Goal: Task Accomplishment & Management: Use online tool/utility

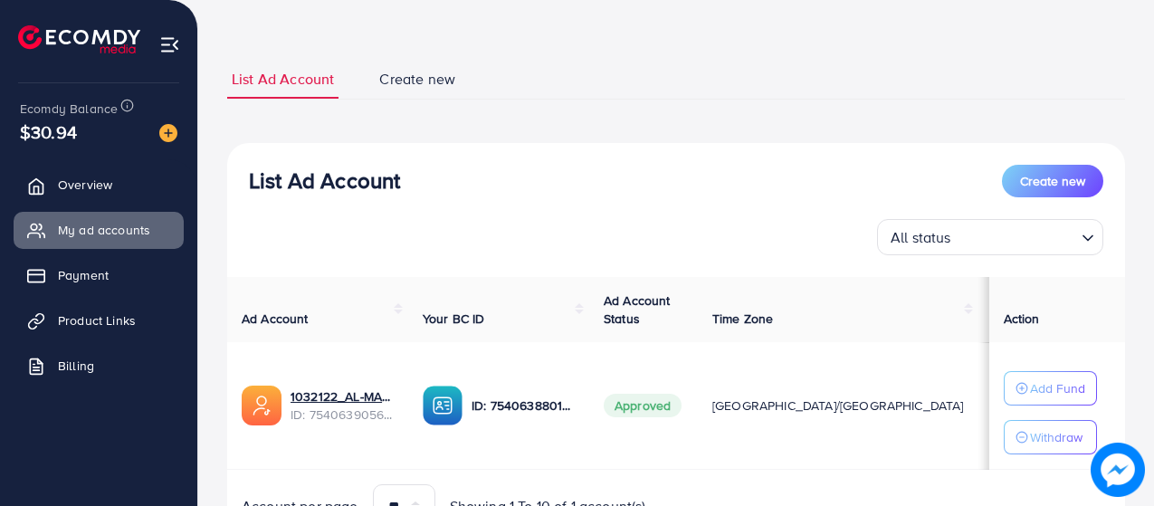
scroll to position [168, 0]
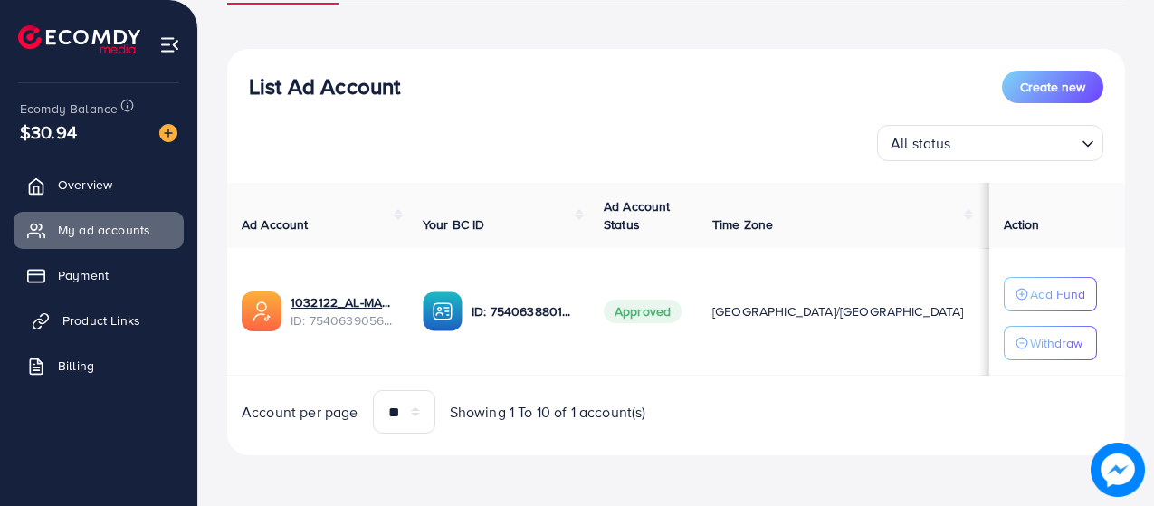
click at [113, 323] on span "Product Links" at bounding box center [101, 320] width 78 height 18
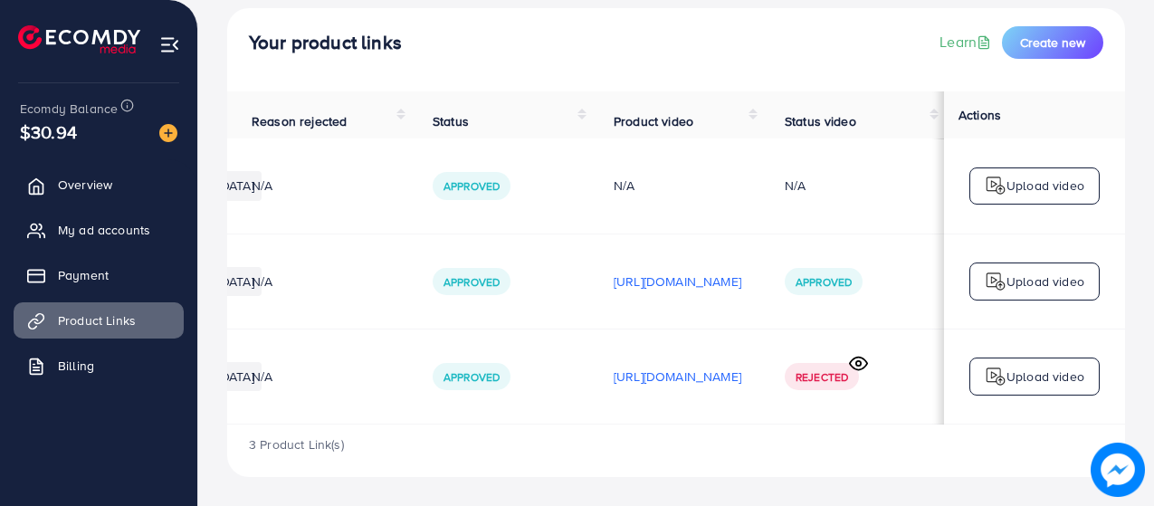
scroll to position [0, 536]
click at [1038, 358] on div "Upload video" at bounding box center [1035, 377] width 130 height 38
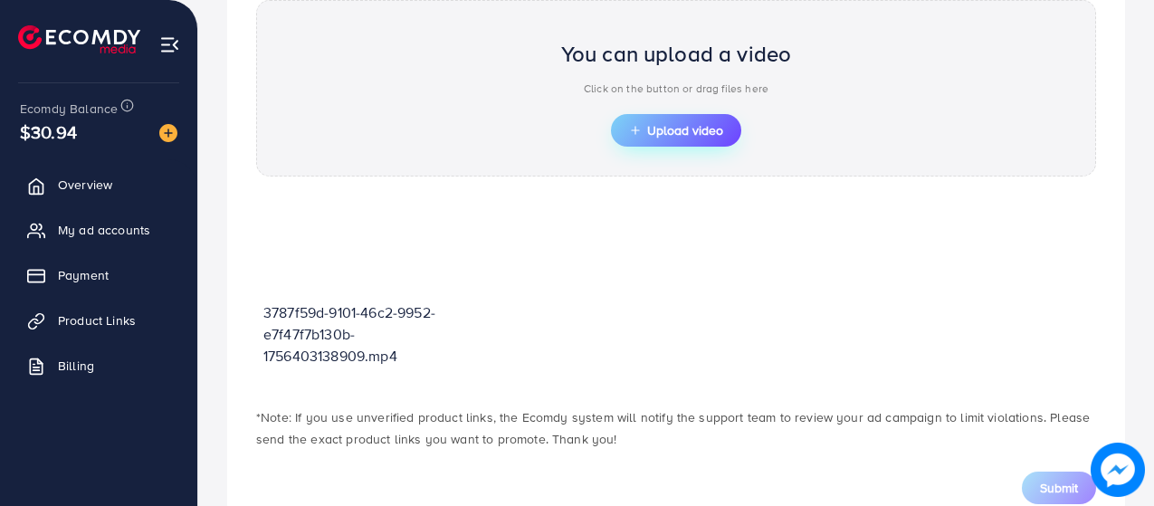
click at [665, 127] on span "Upload video" at bounding box center [676, 130] width 94 height 13
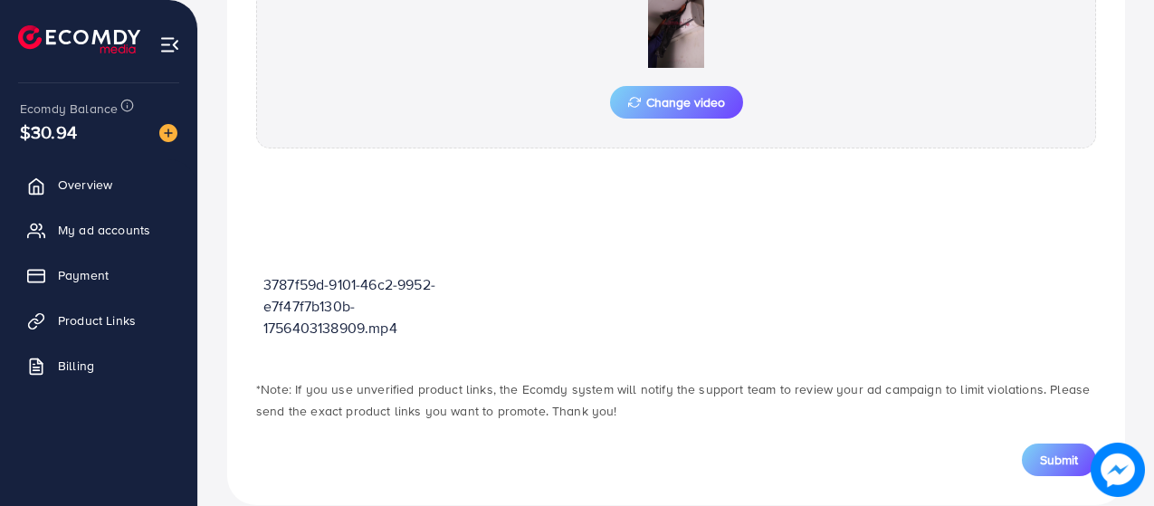
scroll to position [740, 0]
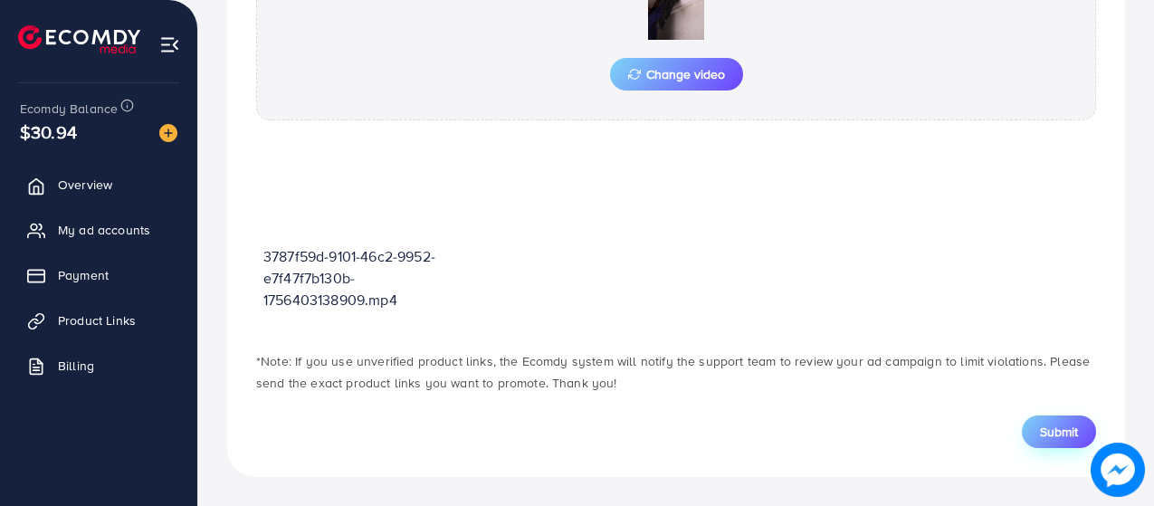
click at [1040, 420] on button "Submit" at bounding box center [1059, 432] width 74 height 33
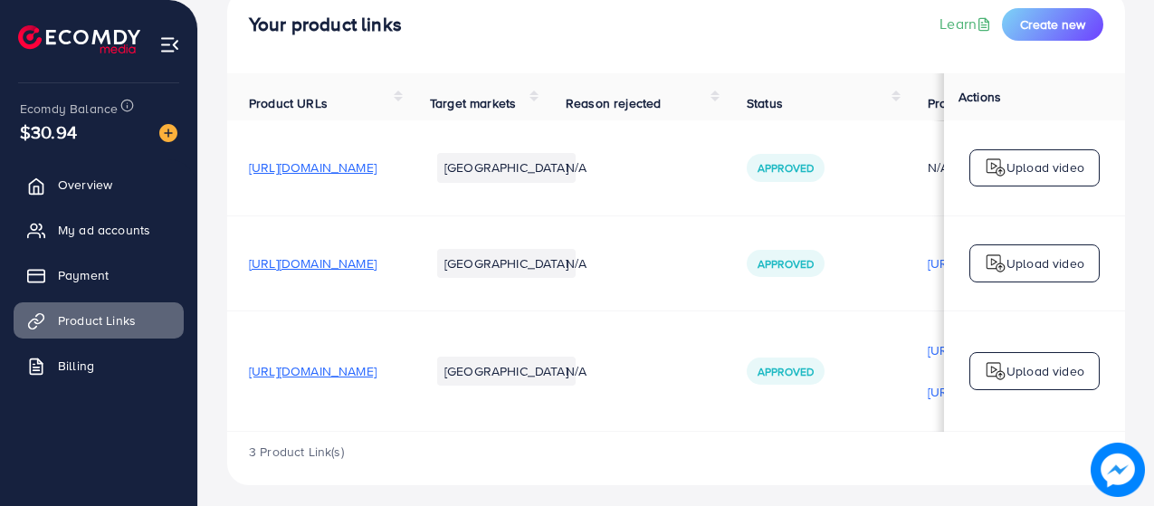
scroll to position [140, 0]
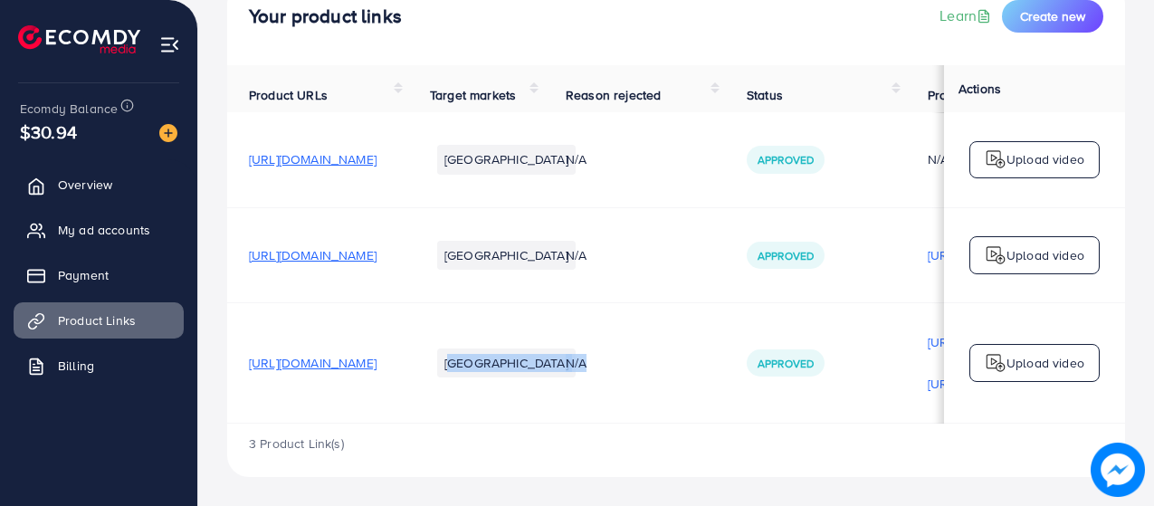
drag, startPoint x: 561, startPoint y: 417, endPoint x: 778, endPoint y: 433, distance: 216.9
click at [820, 405] on tr "[URL][DOMAIN_NAME] [GEOGRAPHIC_DATA] N/A Approved [URL][DOMAIN_NAME] [URL][DOMA…" at bounding box center [833, 362] width 1212 height 121
click at [761, 440] on div "3 Product Link(s)" at bounding box center [676, 450] width 898 height 53
drag, startPoint x: 701, startPoint y: 418, endPoint x: 828, endPoint y: 452, distance: 132.0
click at [889, 418] on tr "[URL][DOMAIN_NAME] [GEOGRAPHIC_DATA] N/A Approved [URL][DOMAIN_NAME] [URL][DOMA…" at bounding box center [833, 362] width 1212 height 121
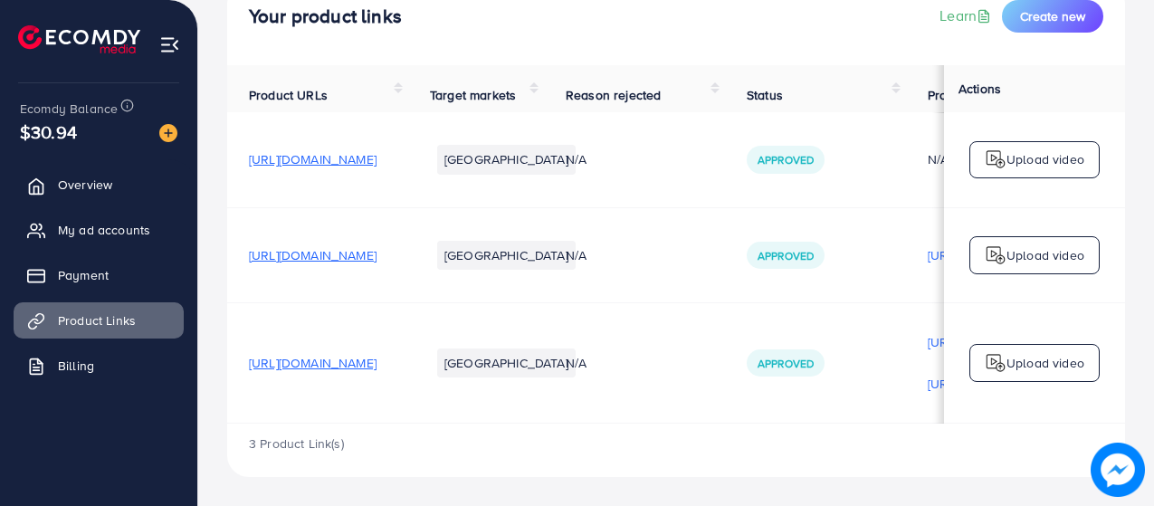
click at [809, 457] on div "3 Product Link(s)" at bounding box center [676, 450] width 898 height 53
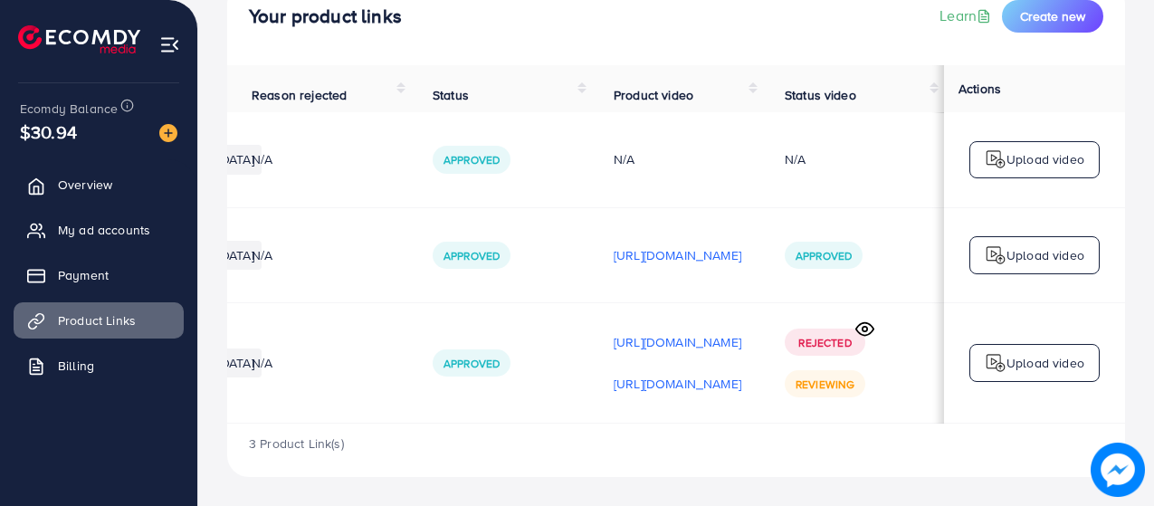
scroll to position [0, 507]
